Goal: Task Accomplishment & Management: Manage account settings

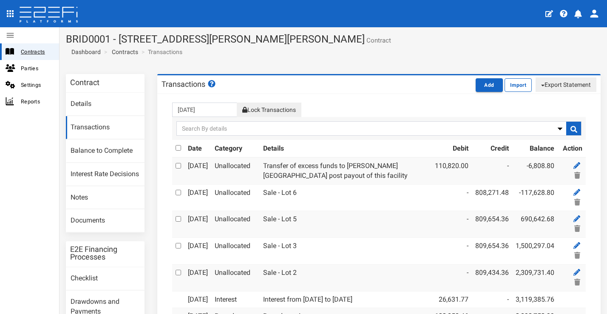
click at [46, 48] on span "Contracts" at bounding box center [36, 52] width 31 height 10
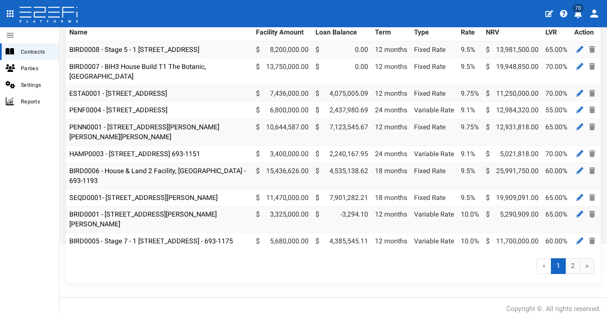
scroll to position [99, 0]
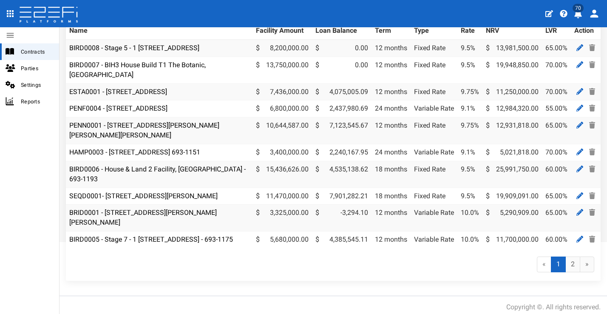
click at [210, 281] on div "« 1 (current) 2 »" at bounding box center [333, 264] width 535 height 33
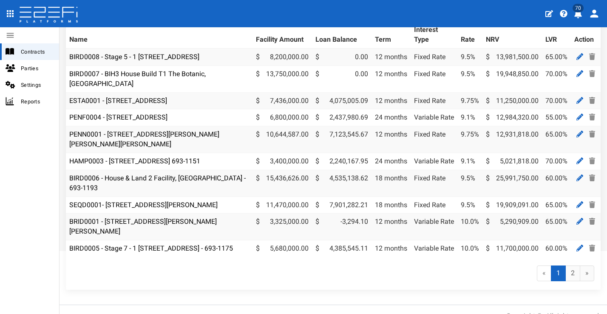
scroll to position [73, 0]
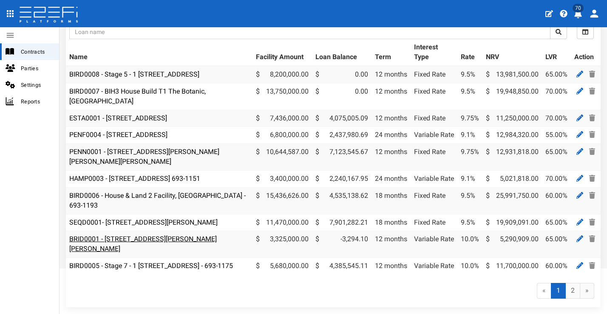
click at [180, 246] on link "BRID0001 - [STREET_ADDRESS][PERSON_NAME][PERSON_NAME]" at bounding box center [143, 244] width 148 height 18
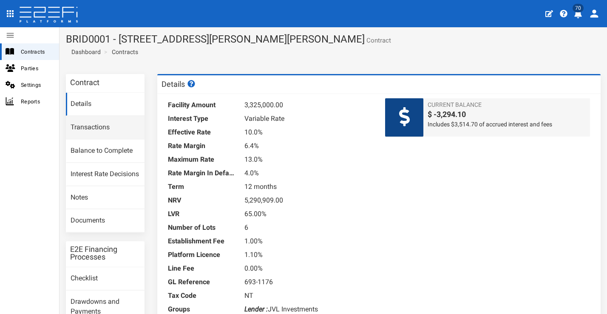
click at [125, 131] on link "Transactions" at bounding box center [105, 127] width 79 height 23
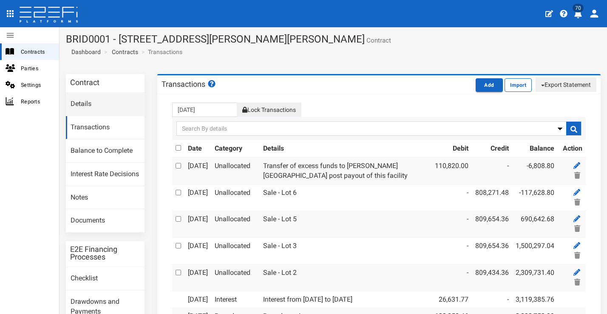
click at [97, 104] on link "Details" at bounding box center [105, 104] width 79 height 23
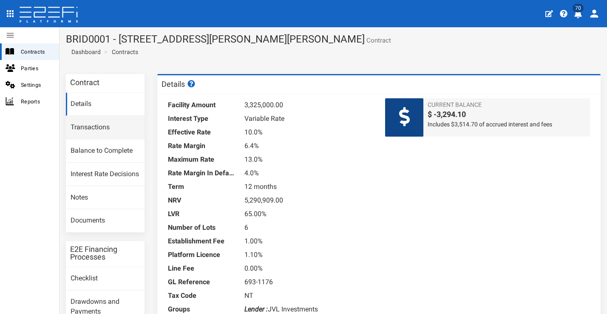
click at [112, 134] on link "Transactions" at bounding box center [105, 127] width 79 height 23
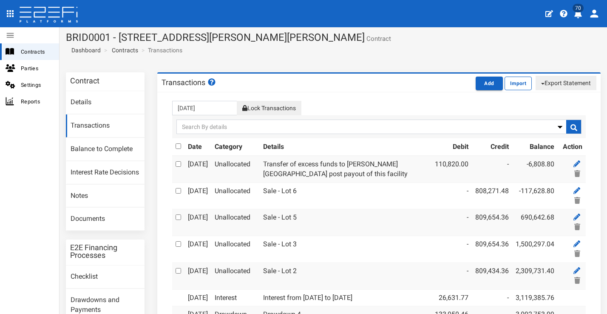
scroll to position [3, 0]
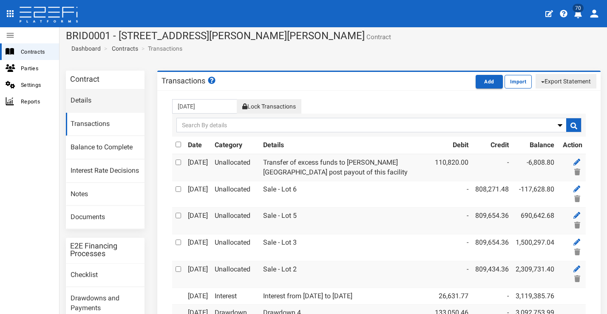
click at [110, 100] on link "Details" at bounding box center [105, 100] width 79 height 23
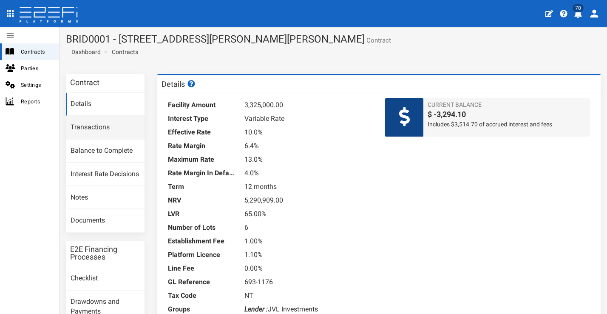
click at [118, 131] on link "Transactions" at bounding box center [105, 127] width 79 height 23
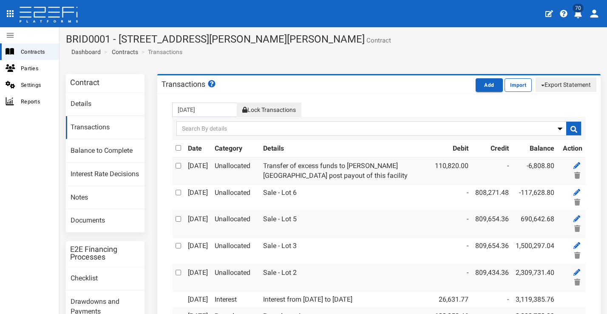
click at [96, 121] on link "Transactions" at bounding box center [105, 127] width 79 height 23
click at [115, 95] on link "Details" at bounding box center [105, 104] width 79 height 23
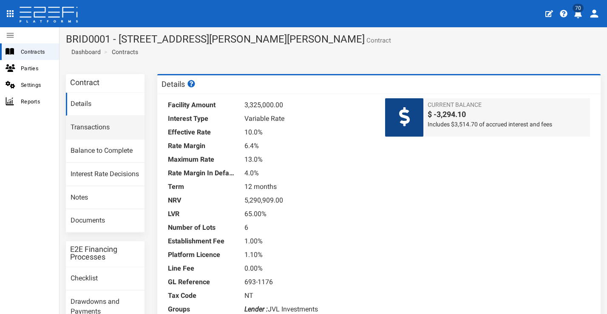
click at [111, 126] on link "Transactions" at bounding box center [105, 127] width 79 height 23
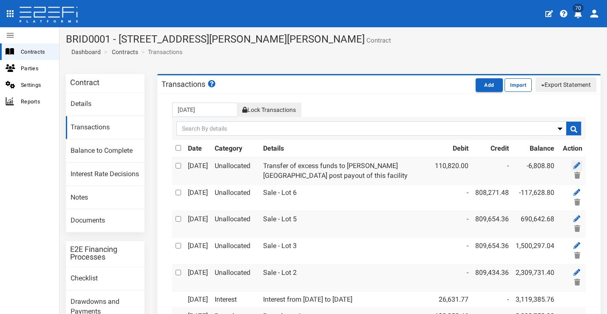
click at [574, 162] on icon at bounding box center [577, 165] width 7 height 7
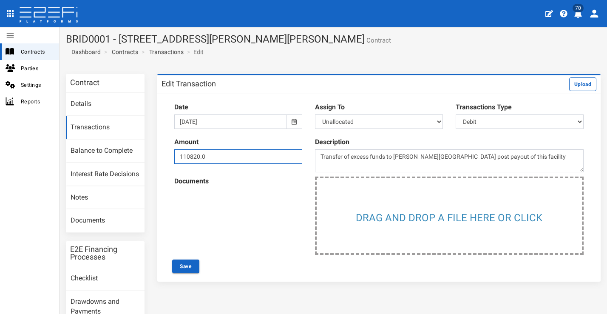
drag, startPoint x: 222, startPoint y: 158, endPoint x: 170, endPoint y: 157, distance: 51.9
click at [168, 157] on div "Amount 110820.0" at bounding box center [238, 150] width 141 height 35
type input "111040.6"
click at [191, 264] on button "Save" at bounding box center [185, 266] width 27 height 14
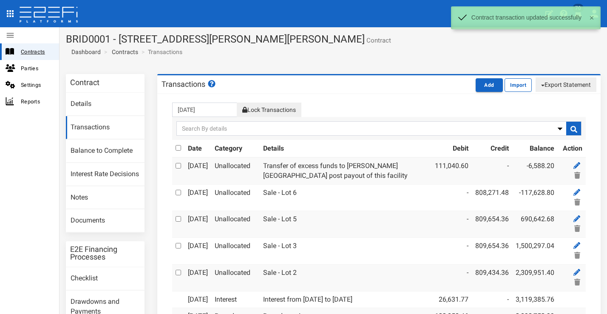
click at [37, 50] on span "Contracts" at bounding box center [36, 52] width 31 height 10
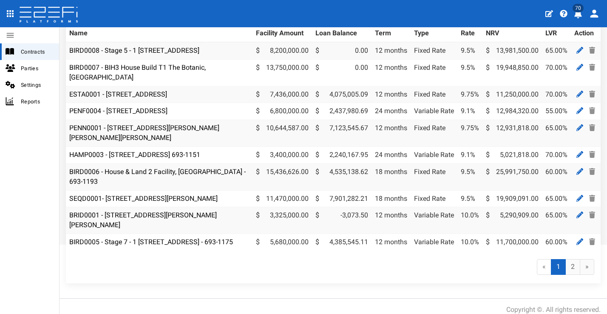
scroll to position [122, 0]
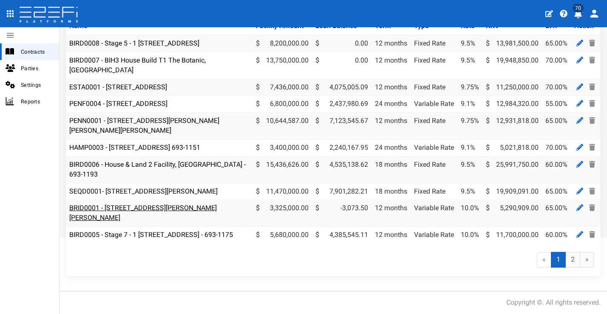
click at [203, 204] on link "BRID0001 - [STREET_ADDRESS][PERSON_NAME][PERSON_NAME]" at bounding box center [143, 213] width 148 height 18
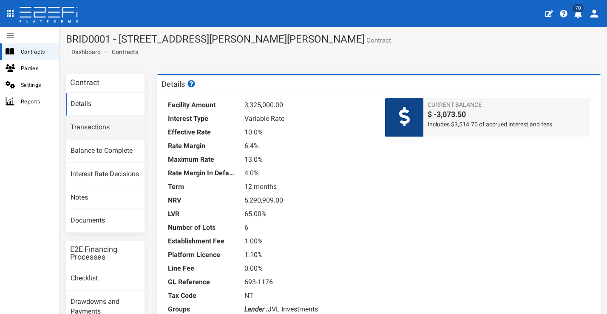
click at [74, 119] on link "Transactions" at bounding box center [105, 127] width 79 height 23
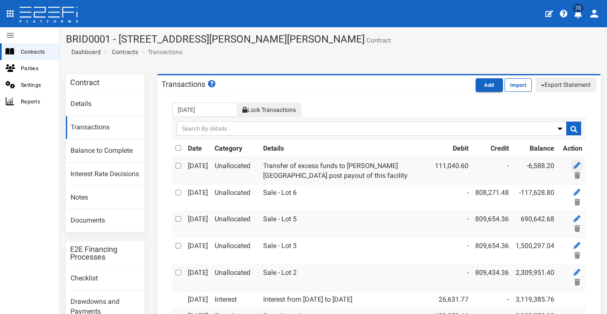
click at [574, 162] on icon at bounding box center [577, 165] width 7 height 7
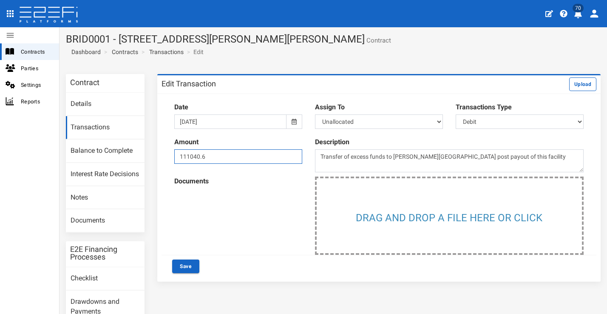
drag, startPoint x: 224, startPoint y: 157, endPoint x: 162, endPoint y: 147, distance: 62.9
click at [162, 147] on div "Amount 111040.6 Description Transfer of excess funds to [PERSON_NAME][GEOGRAPHI…" at bounding box center [379, 154] width 435 height 43
click at [216, 152] on input "111040.6" at bounding box center [238, 156] width 128 height 14
click at [216, 154] on input "111040.6" at bounding box center [238, 156] width 128 height 14
type input "110599.4"
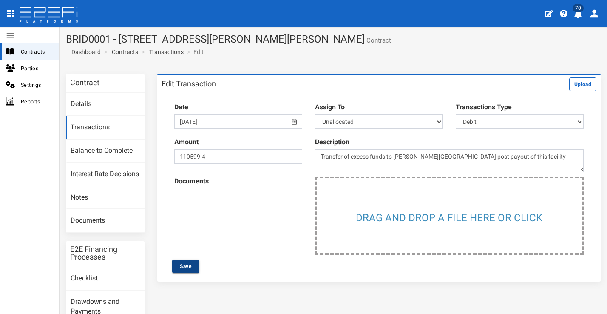
click at [188, 264] on button "Save" at bounding box center [185, 266] width 27 height 14
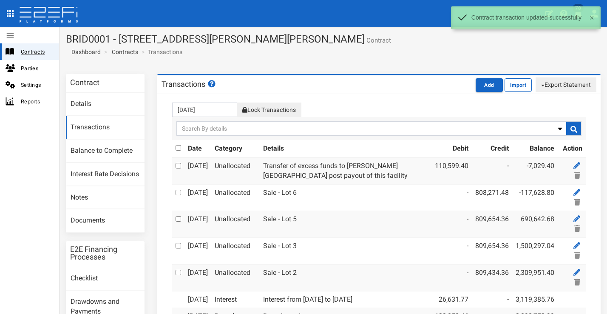
click at [36, 52] on span "Contracts" at bounding box center [36, 52] width 31 height 10
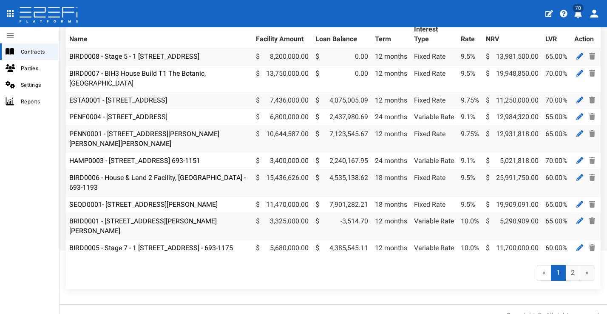
scroll to position [122, 0]
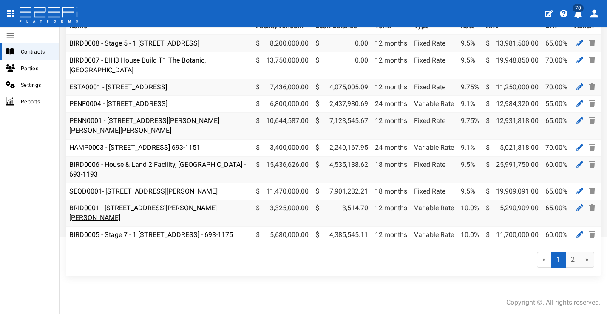
click at [180, 204] on link "BRID0001 - [STREET_ADDRESS][PERSON_NAME][PERSON_NAME]" at bounding box center [143, 213] width 148 height 18
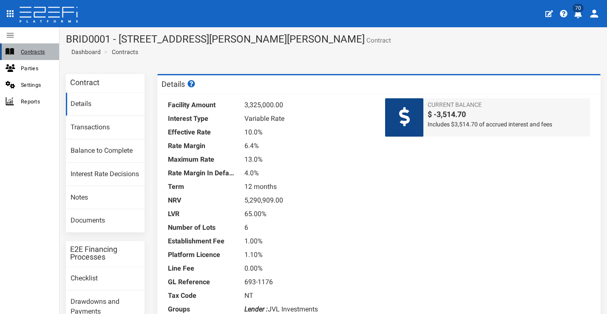
click at [39, 53] on span "Contracts" at bounding box center [36, 52] width 31 height 10
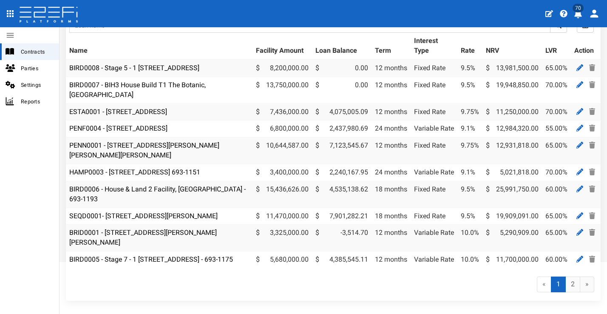
scroll to position [60, 0]
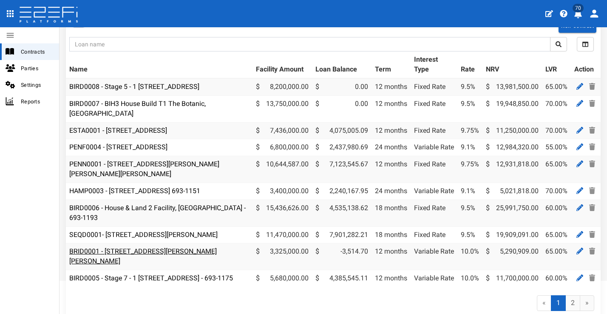
click at [117, 259] on link "BRID0001 - [STREET_ADDRESS][PERSON_NAME][PERSON_NAME]" at bounding box center [143, 256] width 148 height 18
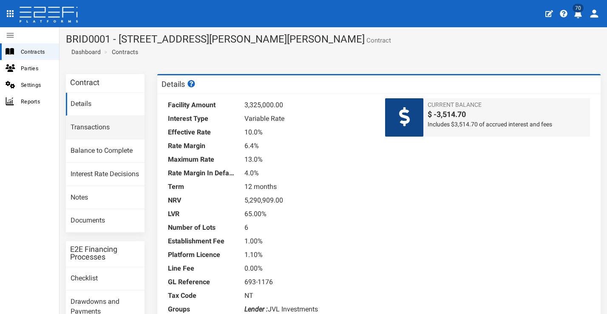
click at [105, 134] on link "Transactions" at bounding box center [105, 127] width 79 height 23
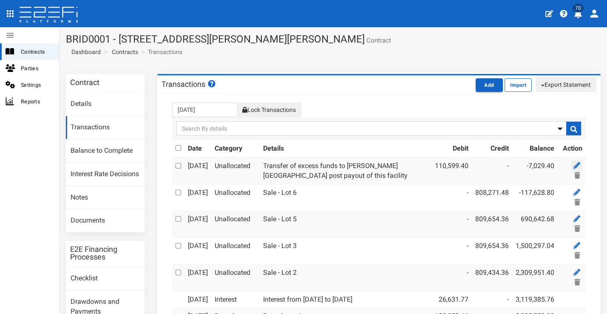
click at [572, 160] on link at bounding box center [577, 165] width 11 height 11
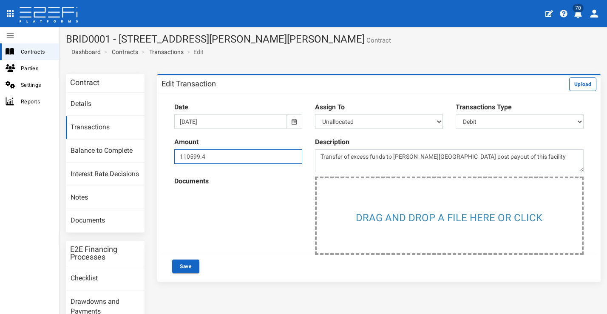
drag, startPoint x: 229, startPoint y: 151, endPoint x: 225, endPoint y: 152, distance: 4.3
click at [229, 151] on input "110599.4" at bounding box center [238, 156] width 128 height 14
drag, startPoint x: 221, startPoint y: 153, endPoint x: 184, endPoint y: 156, distance: 37.1
click at [184, 156] on input "110599.4" at bounding box center [238, 156] width 128 height 14
type input "107084.70"
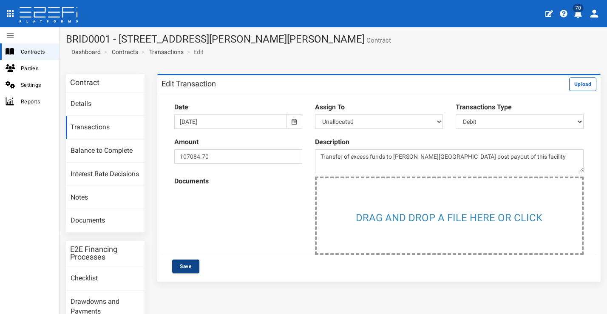
click at [189, 259] on button "Save" at bounding box center [185, 266] width 27 height 14
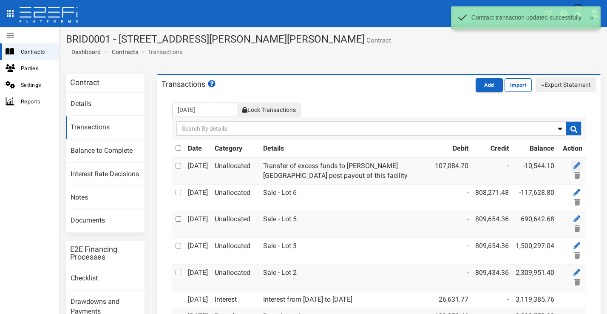
click at [573, 160] on link at bounding box center [577, 165] width 11 height 11
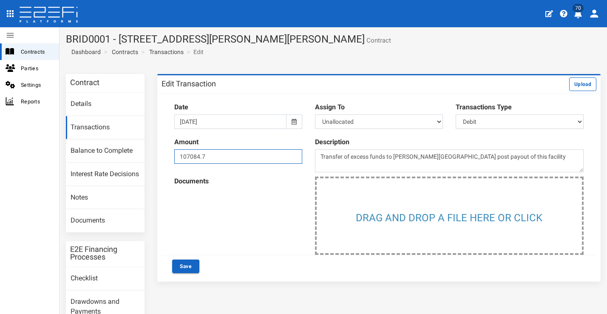
drag, startPoint x: 239, startPoint y: 155, endPoint x: 250, endPoint y: 157, distance: 10.8
click at [238, 155] on input "107084.7" at bounding box center [238, 156] width 128 height 14
type input "114114.10"
click at [190, 261] on button "Save" at bounding box center [185, 266] width 27 height 14
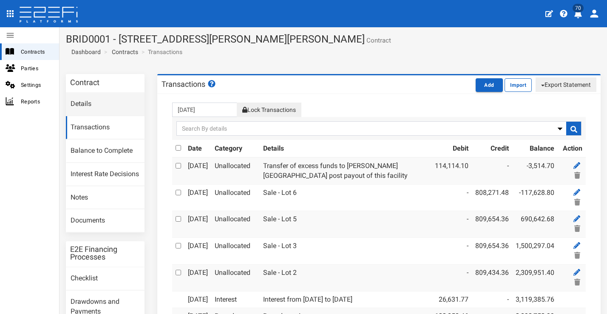
click at [100, 98] on link "Details" at bounding box center [105, 104] width 79 height 23
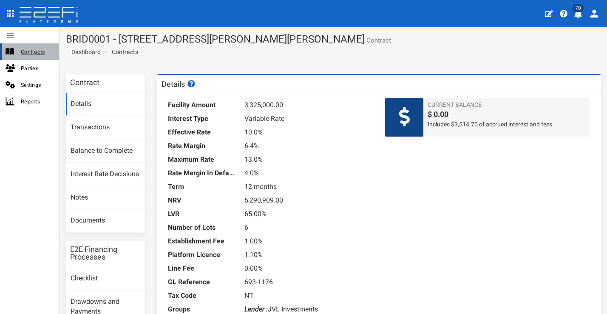
click at [30, 54] on span "Contracts" at bounding box center [36, 52] width 31 height 10
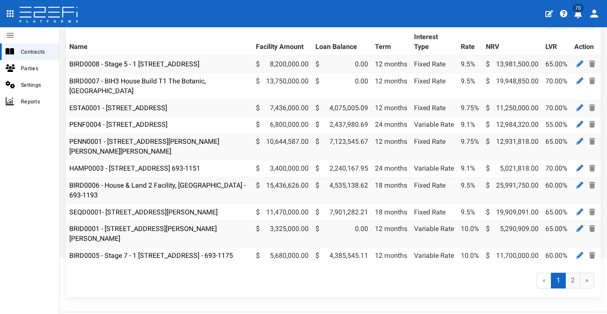
scroll to position [90, 0]
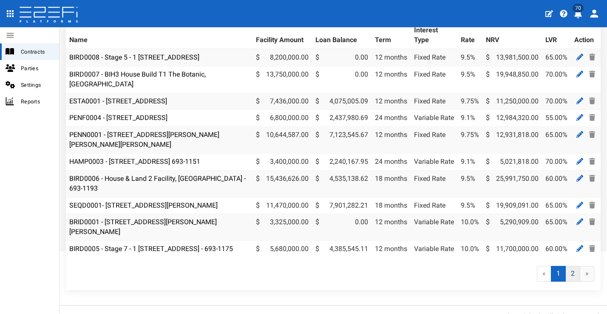
click at [567, 282] on link "2" at bounding box center [573, 274] width 15 height 16
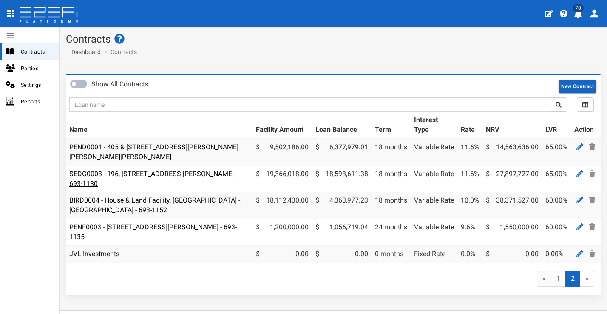
click at [175, 173] on link "SEDG0003 - 196, [STREET_ADDRESS][PERSON_NAME] - 693-1130" at bounding box center [153, 179] width 168 height 18
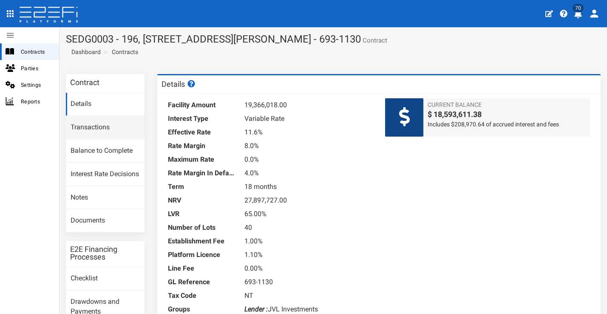
click at [111, 130] on link "Transactions" at bounding box center [105, 127] width 79 height 23
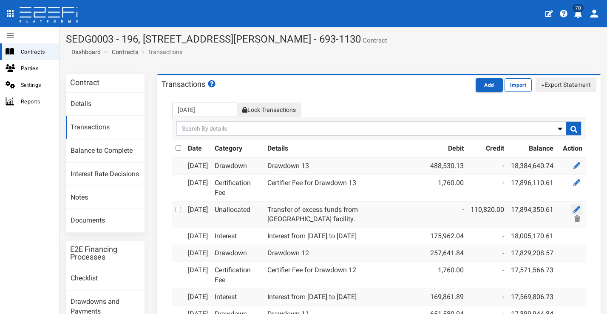
click at [574, 213] on icon at bounding box center [577, 209] width 7 height 7
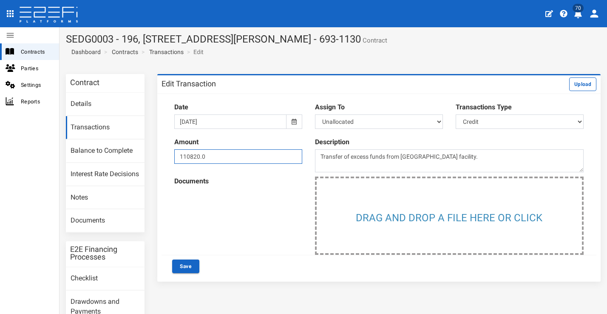
click at [199, 155] on input "110820.0" at bounding box center [238, 156] width 128 height 14
type input "114114.10"
click at [245, 214] on div "Documents Drag and drop a file here or click" at bounding box center [379, 215] width 435 height 78
click at [184, 265] on button "Save" at bounding box center [185, 266] width 27 height 14
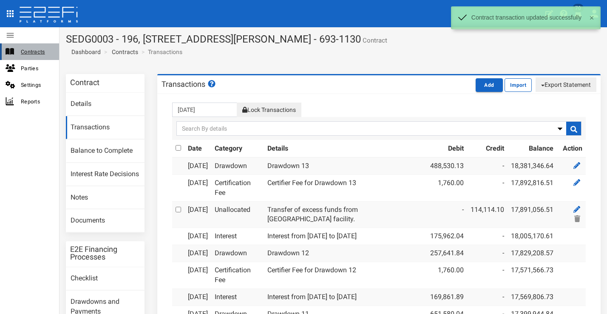
click at [27, 51] on span "Contracts" at bounding box center [36, 52] width 31 height 10
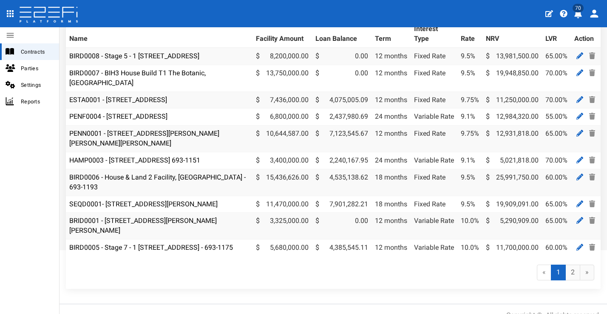
scroll to position [80, 0]
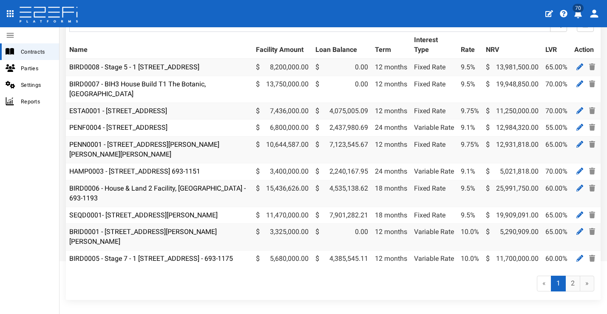
click at [158, 231] on td "BRID0001 - 11 Desertrose Crescent, Bridgeman Downs - 693-1176" at bounding box center [159, 237] width 187 height 27
click at [158, 236] on link "BRID0001 - [STREET_ADDRESS][PERSON_NAME][PERSON_NAME]" at bounding box center [143, 237] width 148 height 18
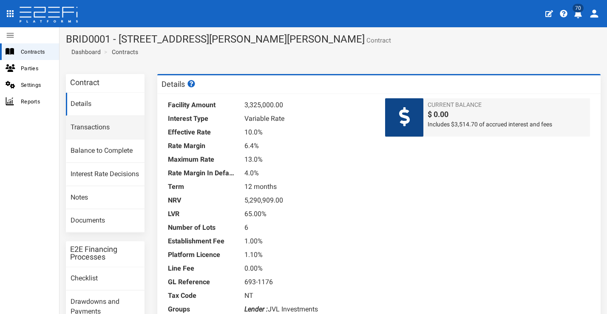
click at [112, 122] on link "Transactions" at bounding box center [105, 127] width 79 height 23
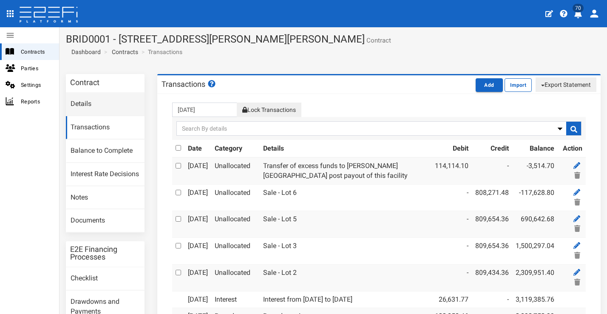
click at [89, 102] on link "Details" at bounding box center [105, 104] width 79 height 23
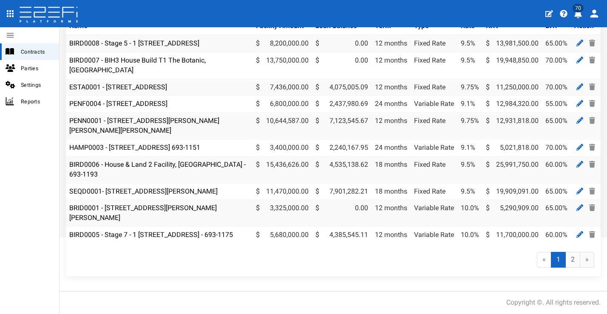
scroll to position [122, 0]
click at [568, 258] on link "2" at bounding box center [573, 260] width 15 height 16
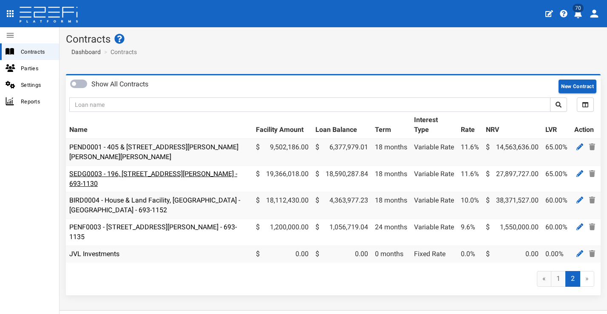
click at [184, 174] on link "SEDG0003 - 196, [STREET_ADDRESS][PERSON_NAME] - 693-1130" at bounding box center [153, 179] width 168 height 18
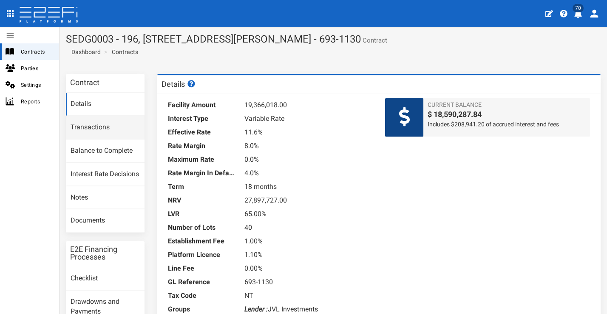
click at [116, 122] on link "Transactions" at bounding box center [105, 127] width 79 height 23
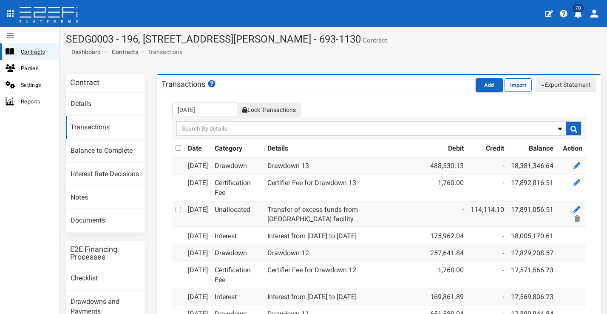
click at [41, 53] on span "Contracts" at bounding box center [36, 52] width 31 height 10
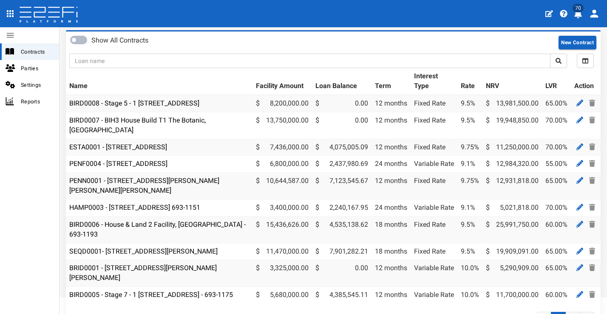
scroll to position [76, 0]
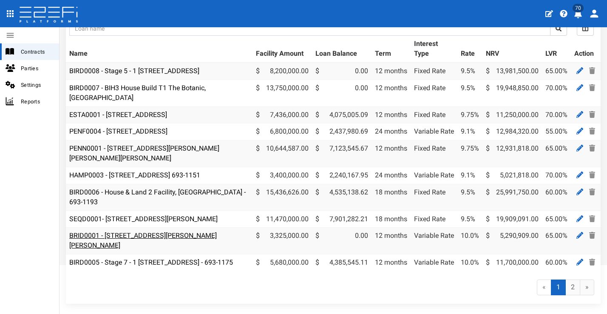
click at [165, 239] on link "BRID0001 - 11 Desertrose Crescent, Bridgeman Downs - 693-1176" at bounding box center [143, 240] width 148 height 18
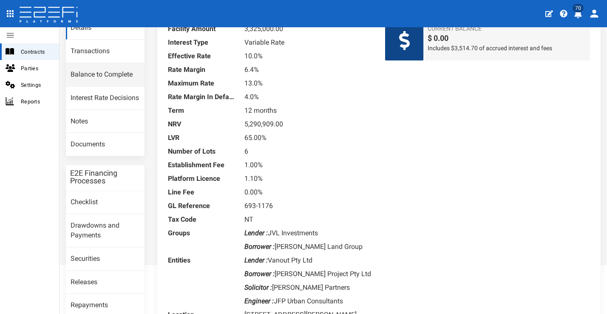
scroll to position [74, 0]
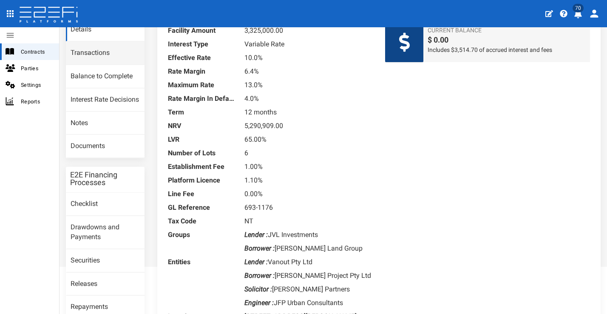
click at [118, 57] on link "Transactions" at bounding box center [105, 53] width 79 height 23
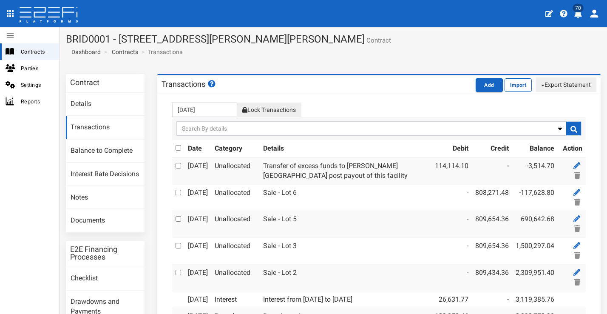
click at [11, 9] on icon "open drawer" at bounding box center [10, 14] width 10 height 10
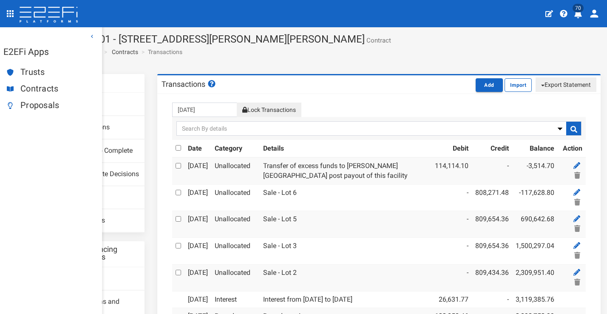
click at [43, 104] on span "Proposals" at bounding box center [57, 105] width 75 height 10
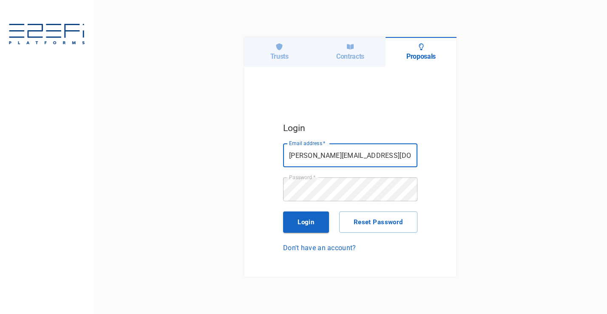
type input "[PERSON_NAME][EMAIL_ADDRESS][DOMAIN_NAME]"
